Goal: Entertainment & Leisure: Consume media (video, audio)

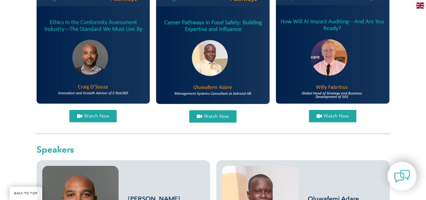
scroll to position [307, 0]
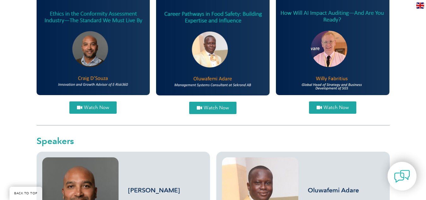
click at [217, 107] on span "Watch Now" at bounding box center [216, 107] width 25 height 5
click at [99, 107] on span "Watch Now" at bounding box center [96, 107] width 25 height 5
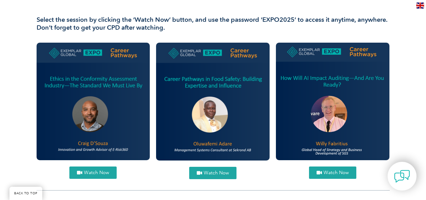
scroll to position [240, 0]
